Goal: Entertainment & Leisure: Consume media (video, audio)

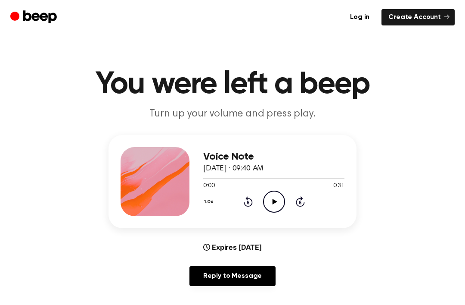
click at [447, 117] on header "You were left a beep Turn up your volume and press play." at bounding box center [232, 95] width 445 height 52
click at [292, 193] on div "1.0x Rewind 5 seconds Play Audio Skip 5 seconds" at bounding box center [273, 201] width 141 height 22
click at [270, 192] on icon "Play Audio" at bounding box center [274, 201] width 22 height 22
click at [272, 202] on icon "Play Audio" at bounding box center [274, 201] width 22 height 22
click at [252, 202] on icon at bounding box center [248, 201] width 9 height 10
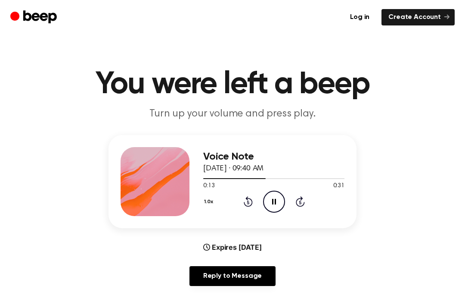
click at [252, 202] on icon at bounding box center [248, 201] width 9 height 10
click at [255, 196] on div "1.0x Rewind 5 seconds Pause Audio Skip 5 seconds" at bounding box center [273, 201] width 141 height 22
click at [252, 202] on icon at bounding box center [248, 201] width 9 height 10
click at [252, 203] on icon at bounding box center [248, 201] width 9 height 10
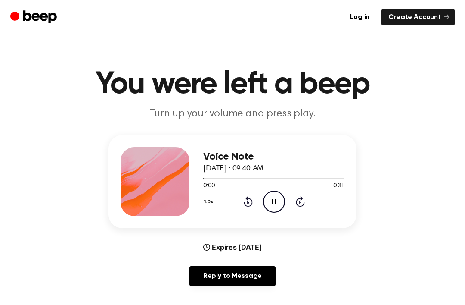
click at [250, 196] on icon "Rewind 5 seconds" at bounding box center [247, 201] width 9 height 11
click at [252, 196] on icon "Rewind 5 seconds" at bounding box center [247, 201] width 9 height 11
click at [279, 193] on icon "Pause Audio" at bounding box center [274, 201] width 22 height 22
